Goal: Task Accomplishment & Management: Manage account settings

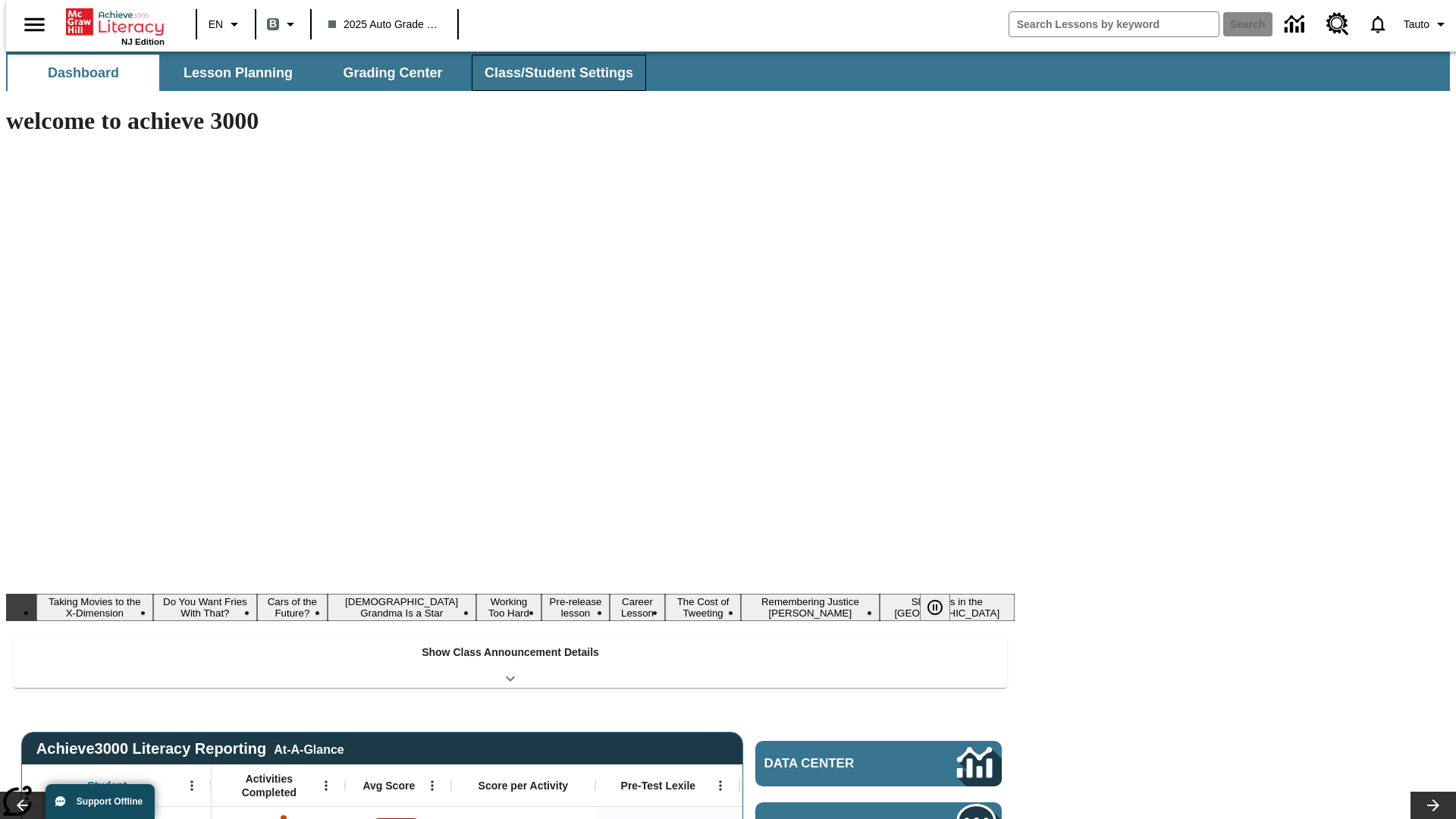
click at [551, 73] on button "Class/Student Settings" at bounding box center [559, 72] width 175 height 36
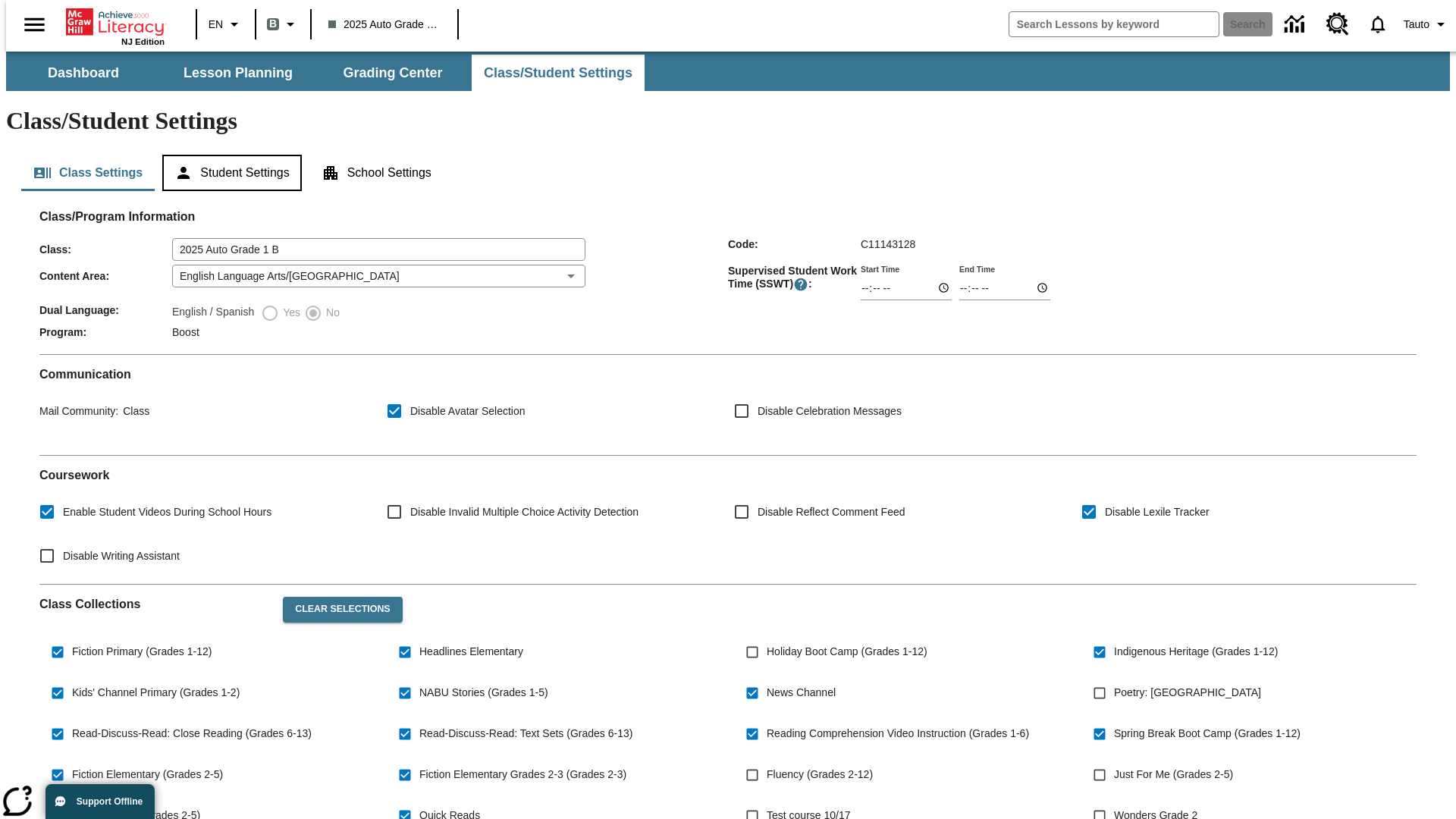
click at [229, 154] on button "Student Settings" at bounding box center [231, 172] width 139 height 36
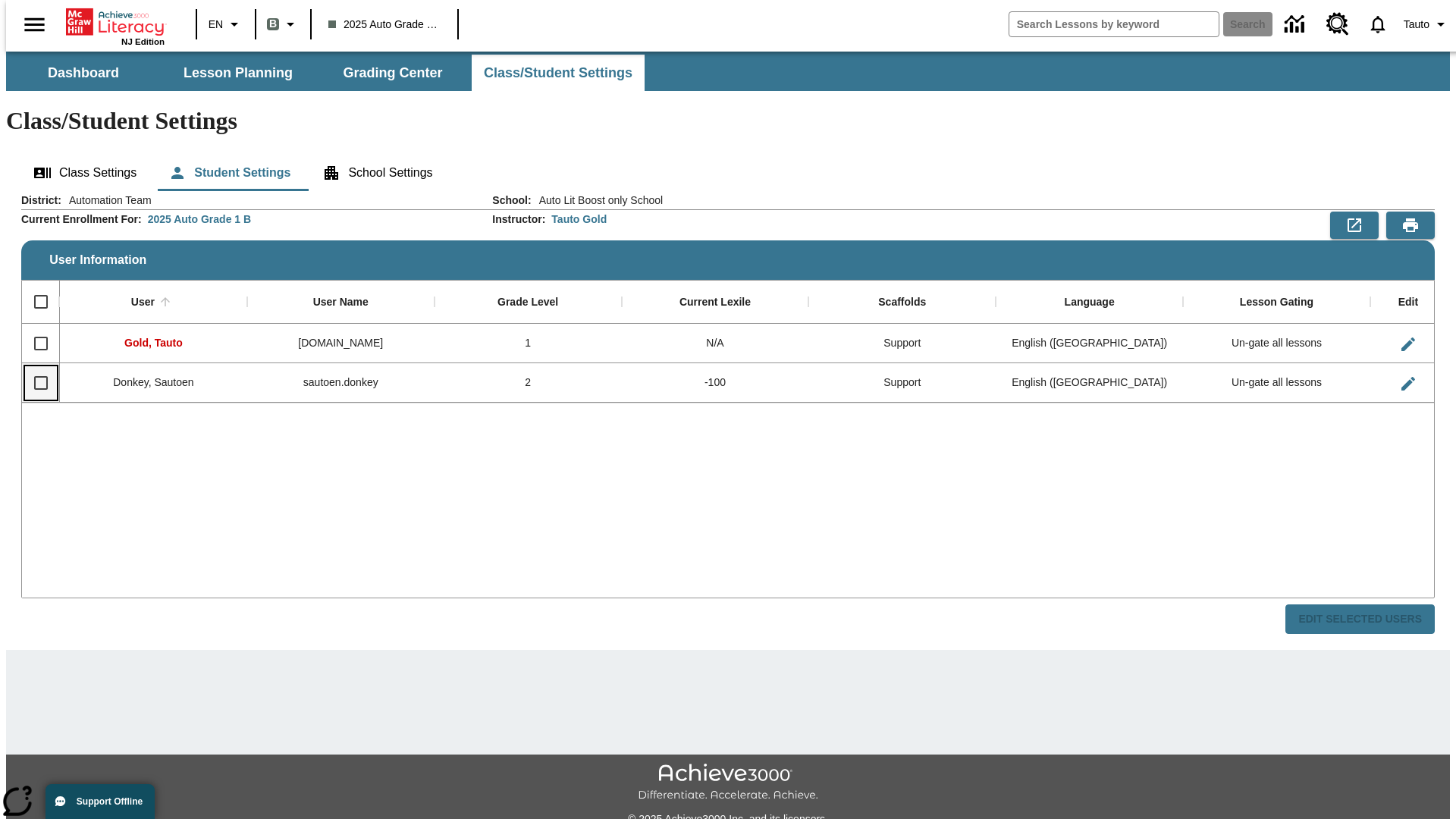
click at [34, 367] on input "Select row" at bounding box center [41, 383] width 32 height 32
checkbox input "true"
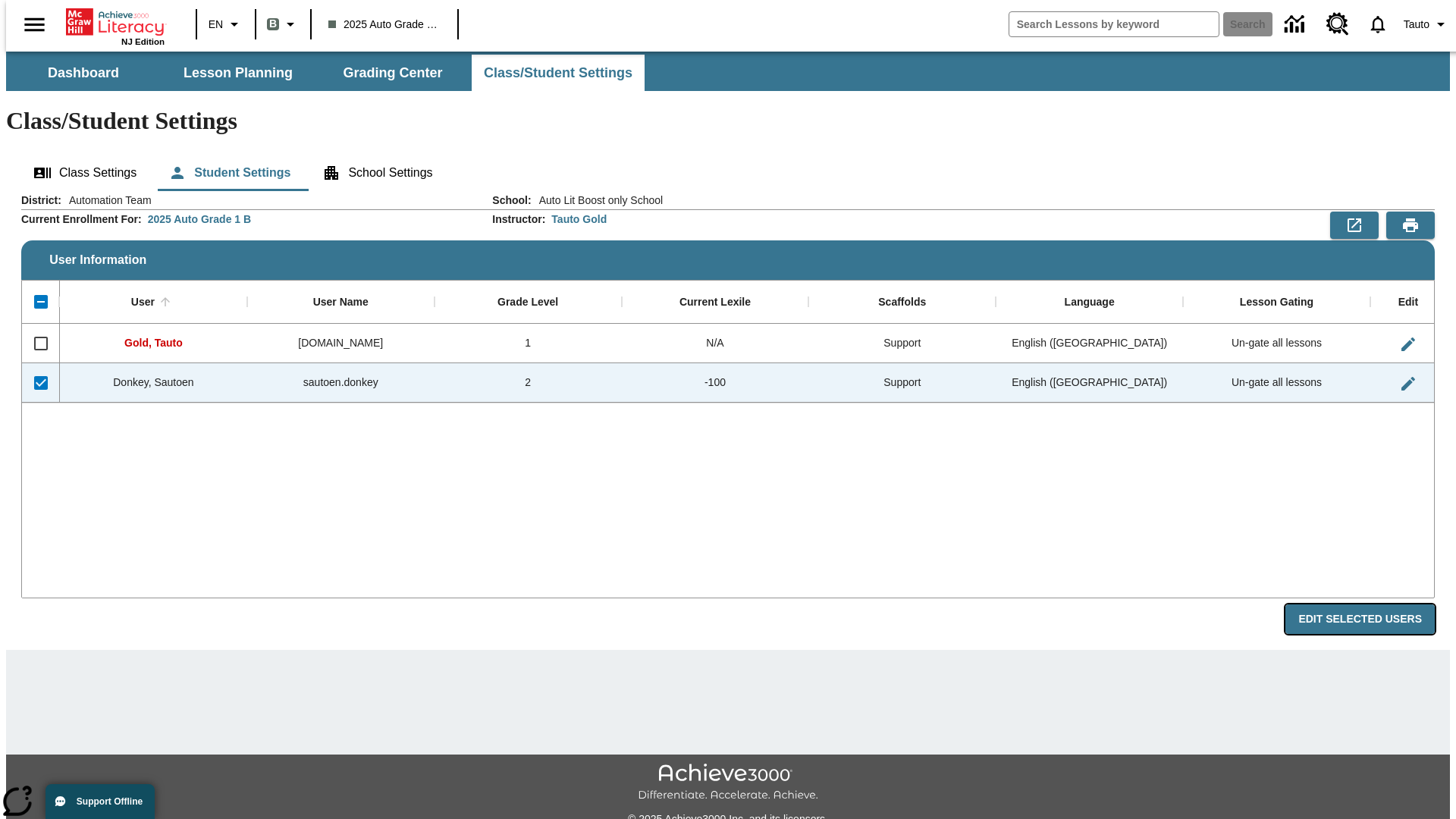
click at [1372, 605] on button "Edit Selected Users" at bounding box center [1360, 620] width 149 height 30
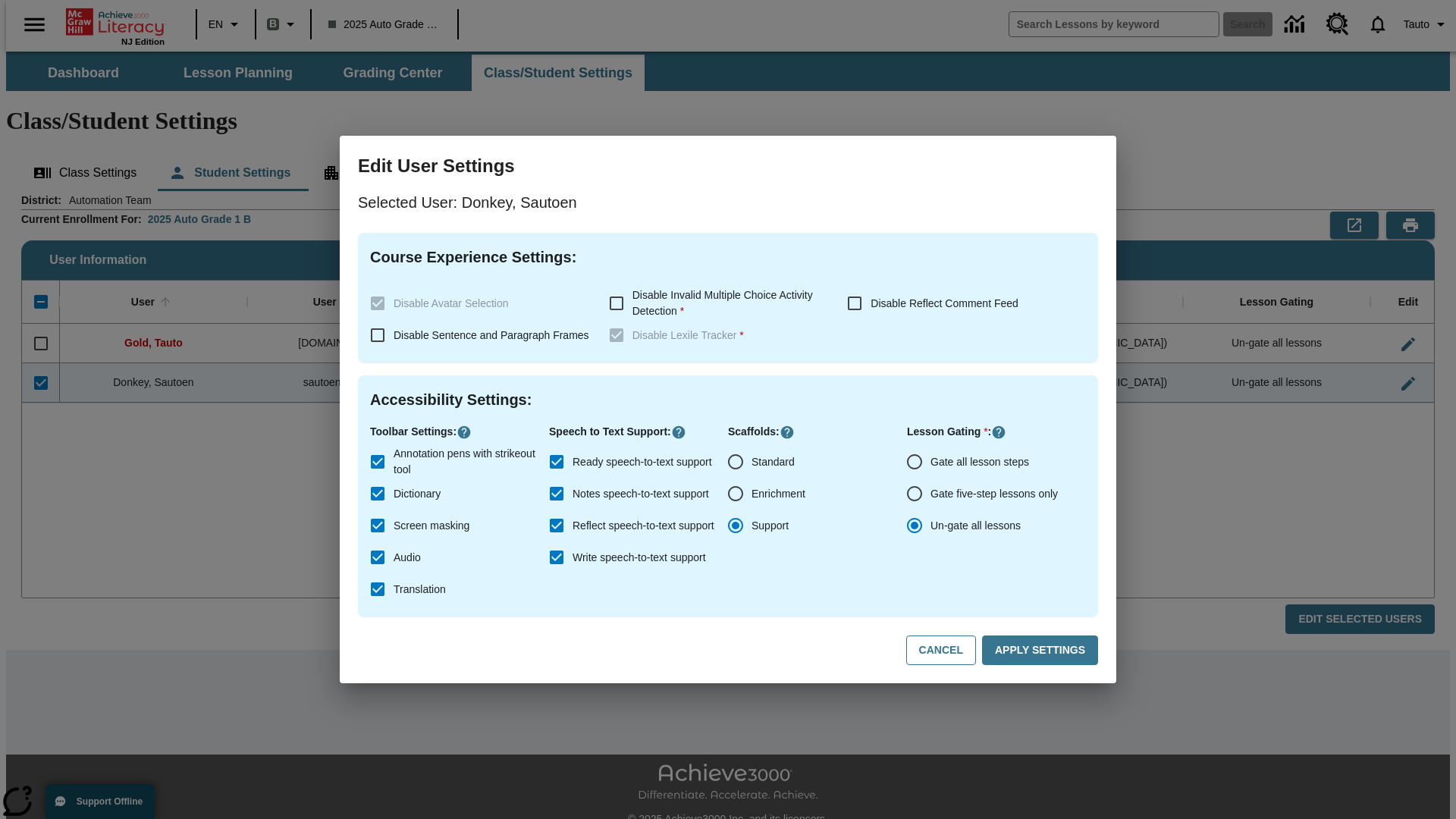
click at [915, 462] on input "Gate all lesson steps" at bounding box center [915, 462] width 32 height 32
radio input "true"
click at [1043, 650] on button "Apply Settings" at bounding box center [1040, 650] width 116 height 30
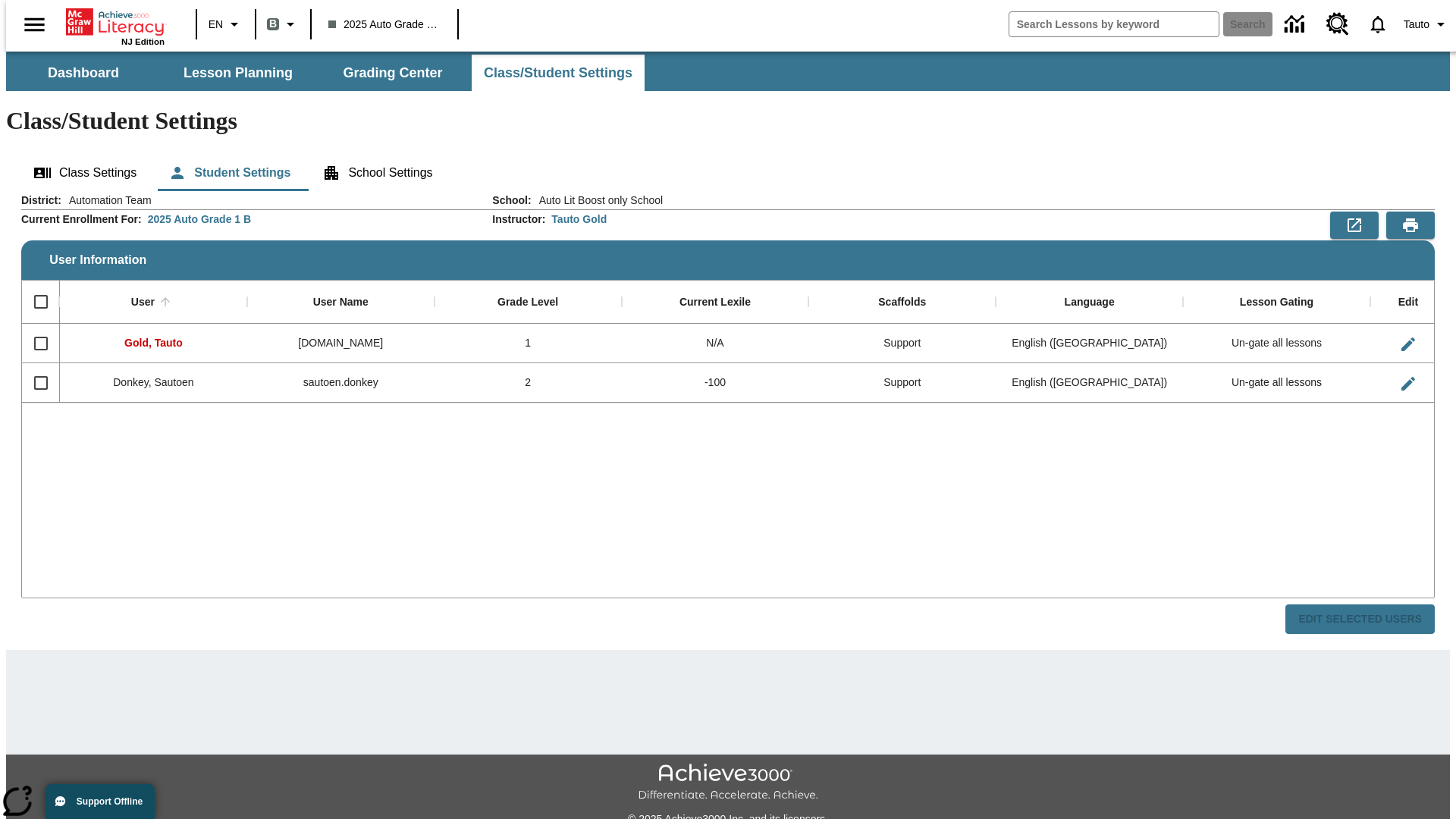
checkbox input "false"
click at [34, 367] on input "Select row" at bounding box center [41, 383] width 32 height 32
checkbox input "true"
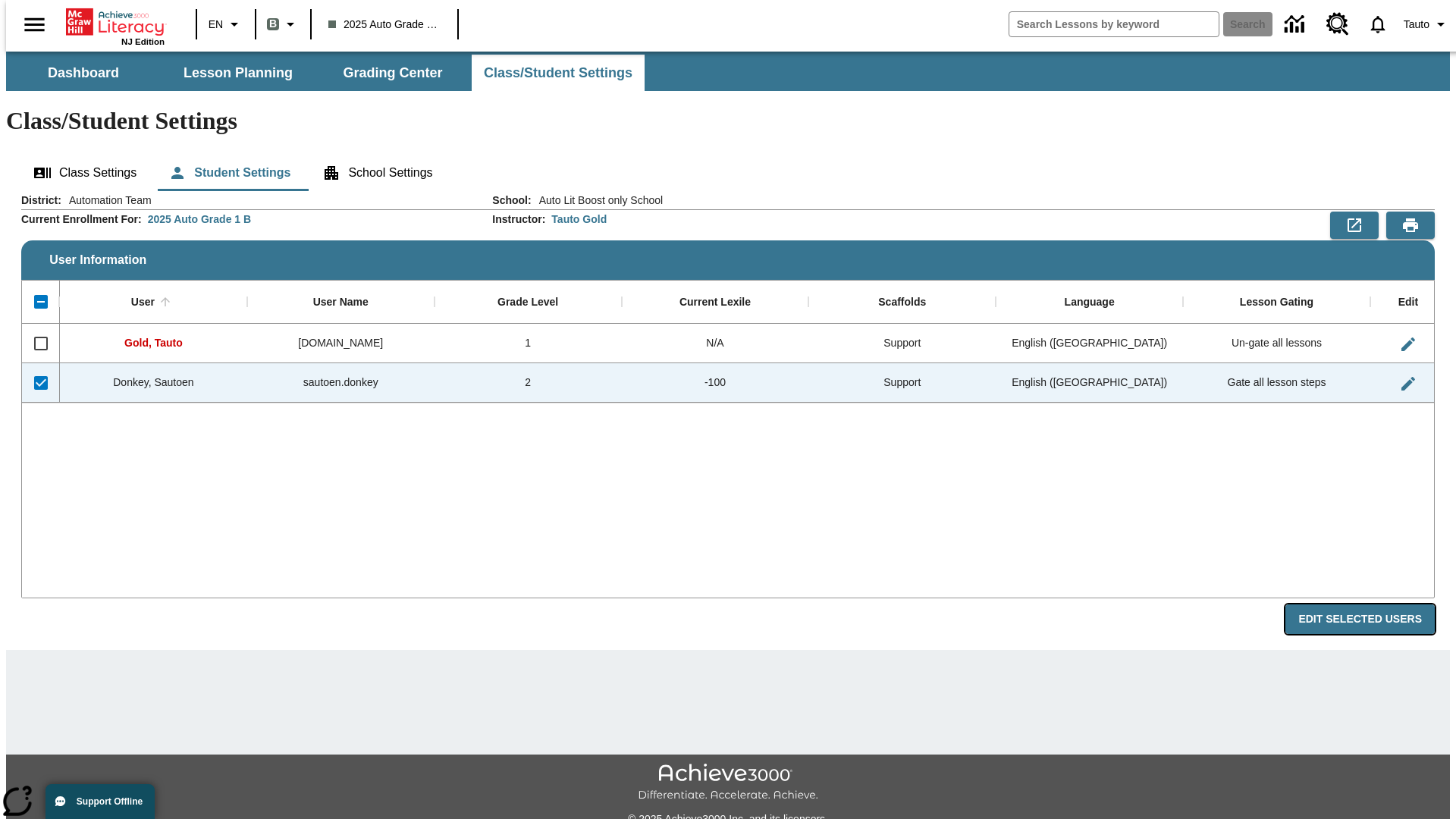
click at [1372, 605] on button "Edit Selected Users" at bounding box center [1360, 620] width 149 height 30
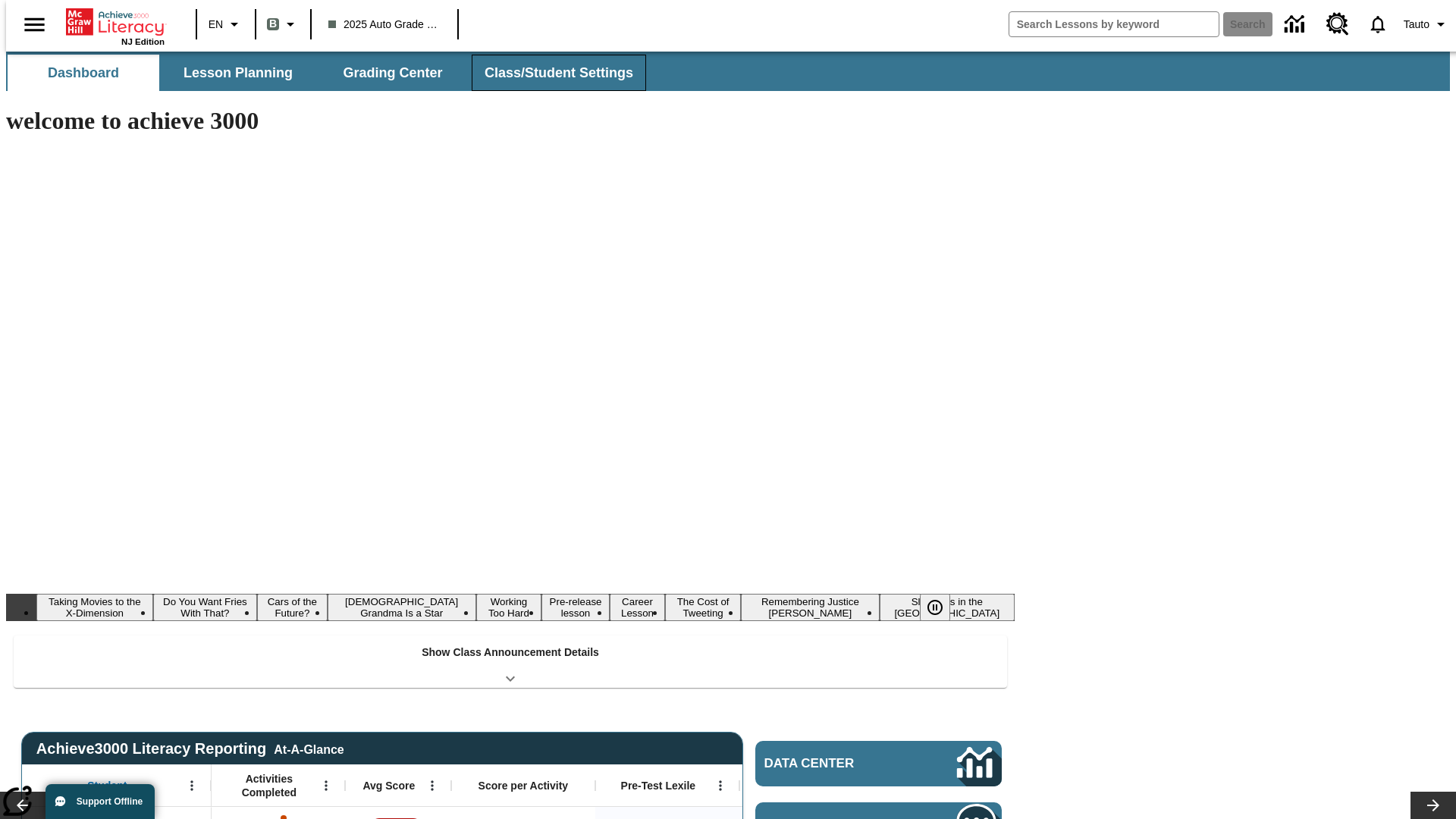
click at [551, 73] on button "Class/Student Settings" at bounding box center [559, 72] width 175 height 36
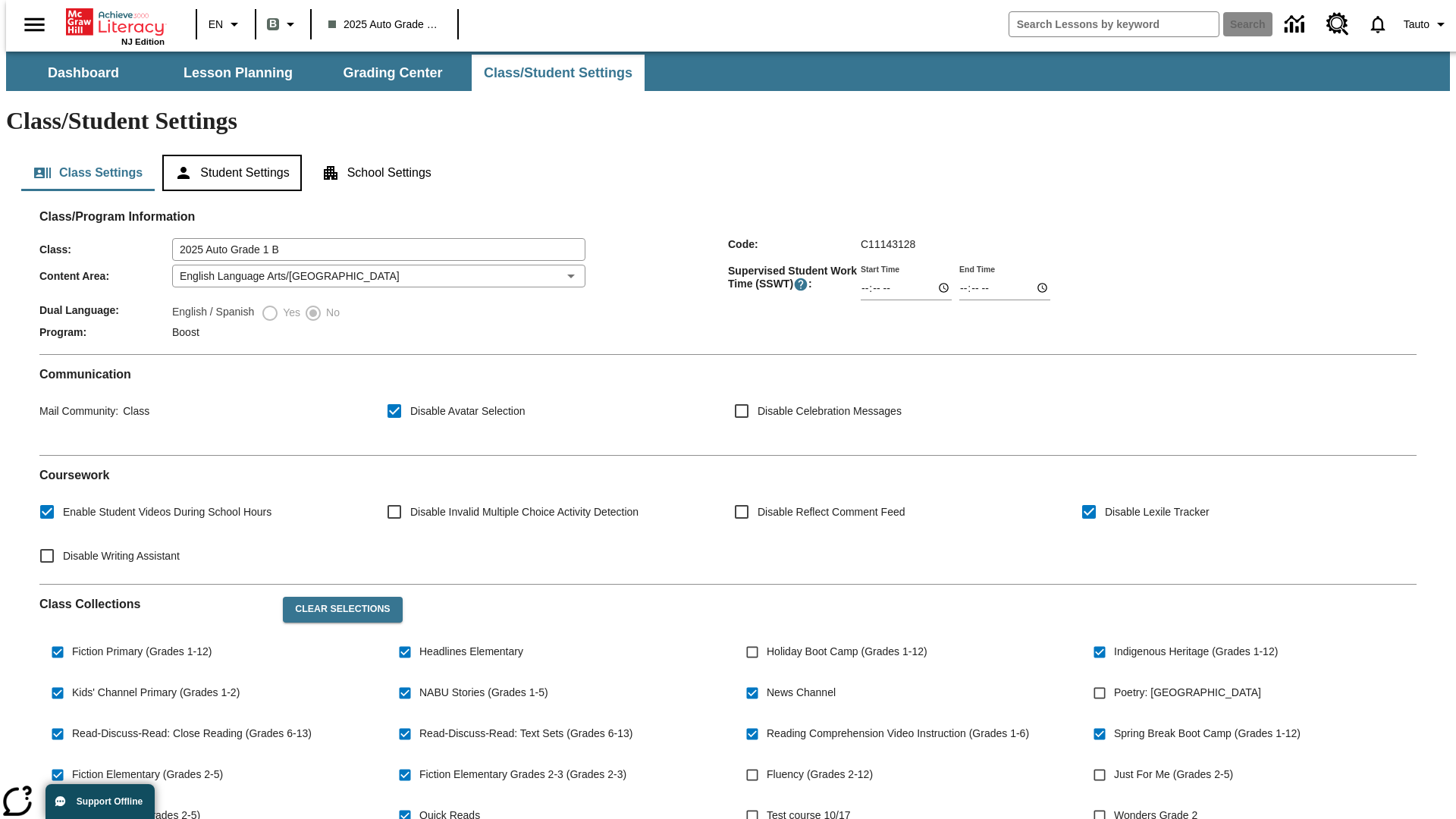
click at [229, 154] on button "Student Settings" at bounding box center [231, 172] width 139 height 36
